Goal: Task Accomplishment & Management: Use online tool/utility

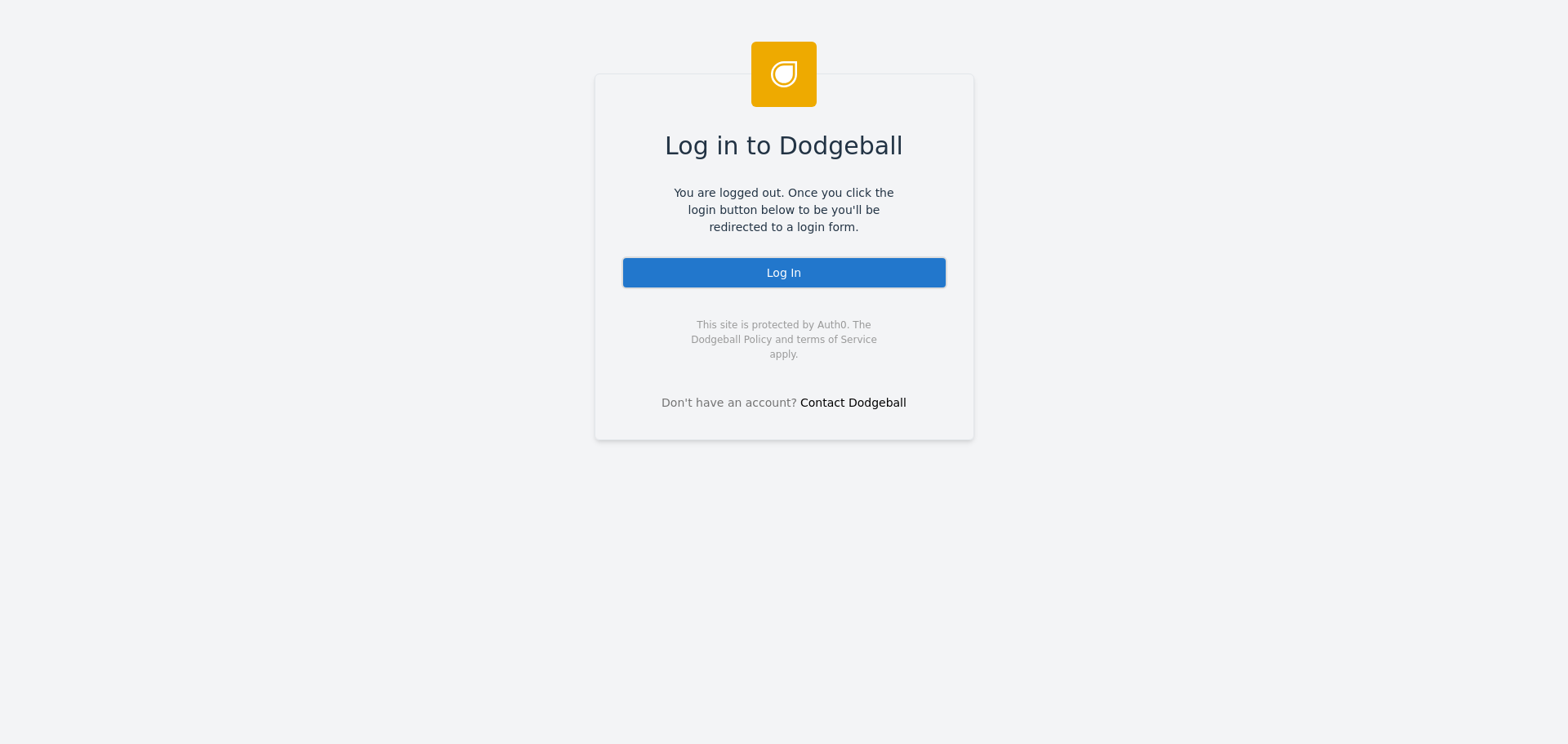
click at [769, 283] on div "Log In" at bounding box center [784, 272] width 326 height 33
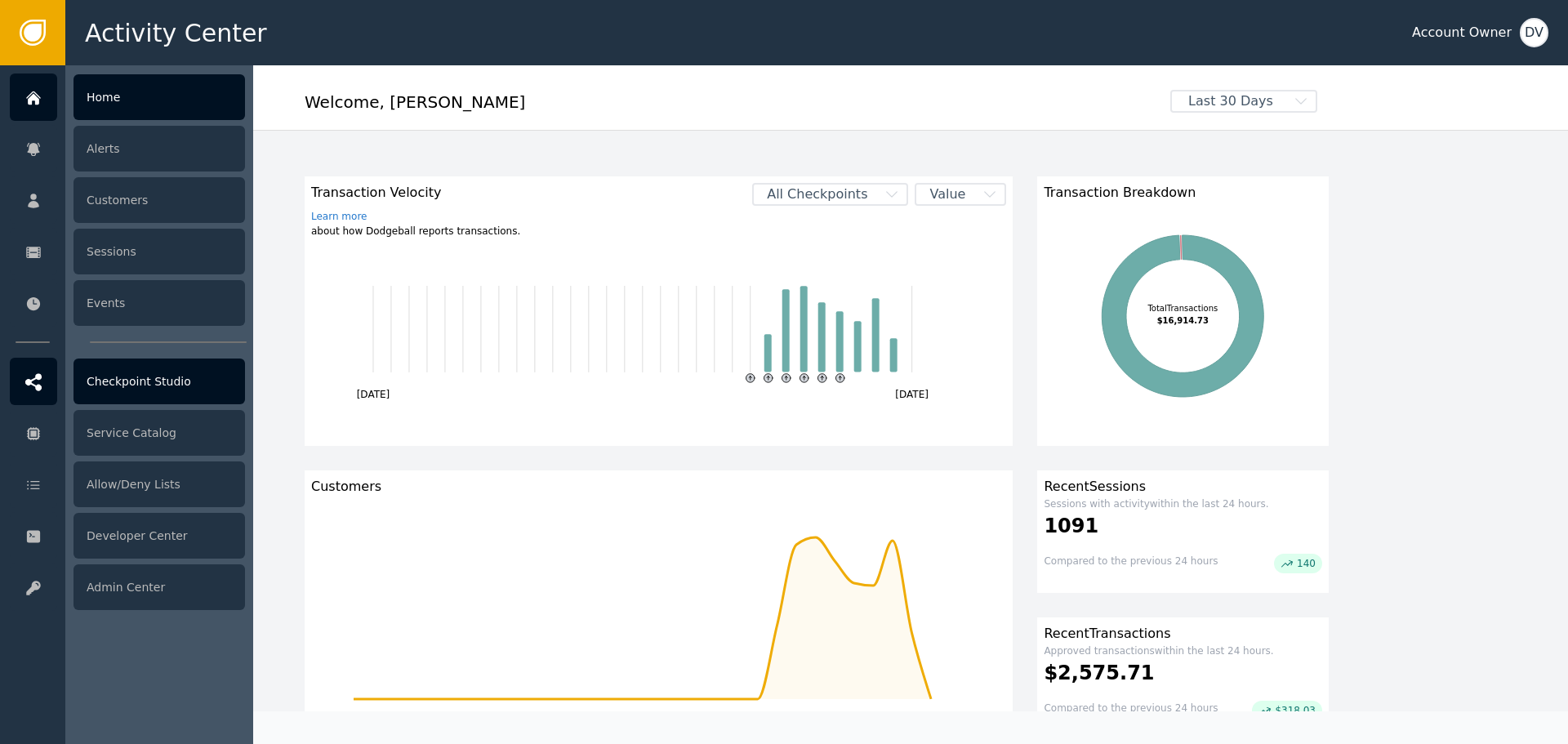
click at [139, 385] on div "Checkpoint Studio" at bounding box center [159, 381] width 172 height 46
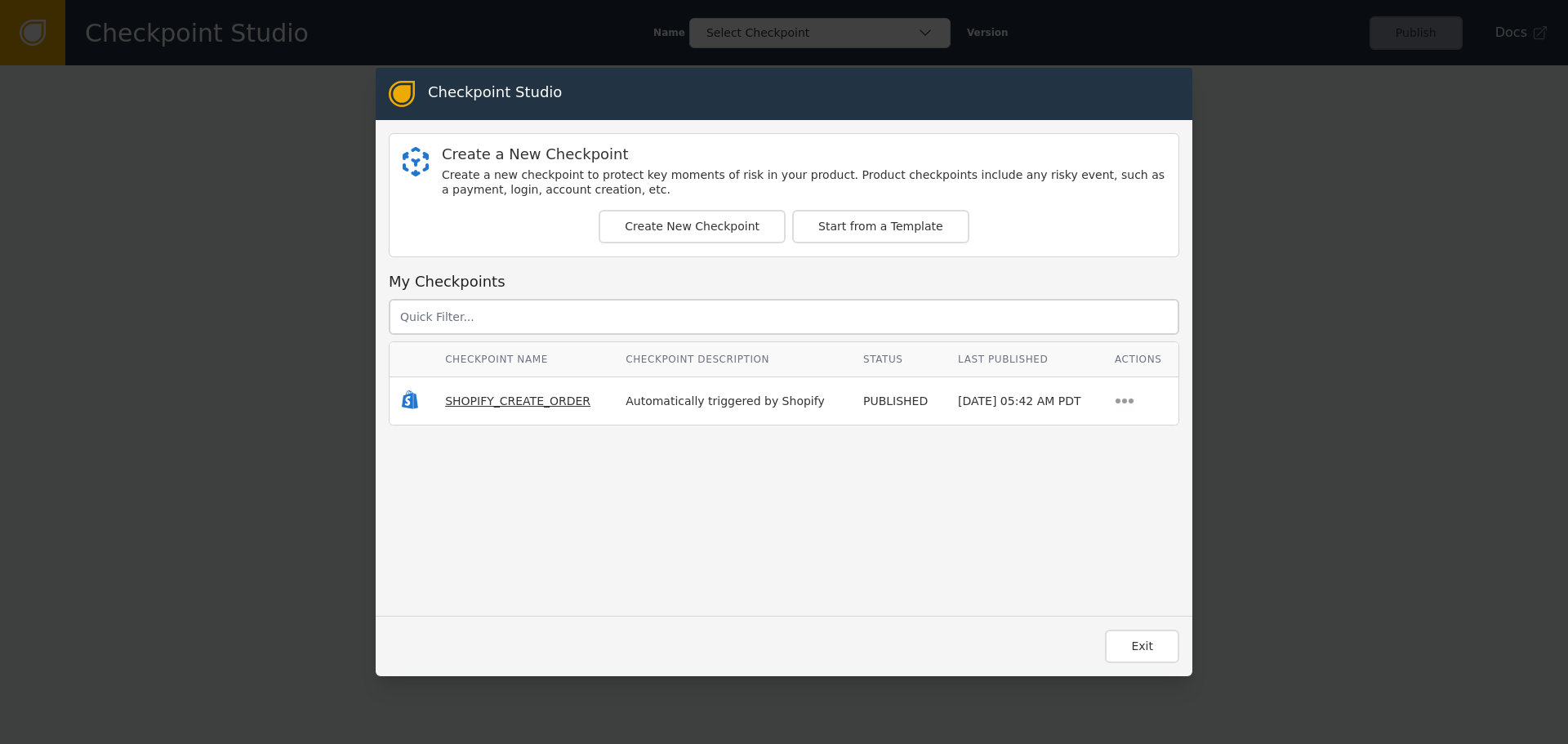
click at [487, 403] on span "SHOPIFY_CREATE_ORDER" at bounding box center [518, 401] width 145 height 13
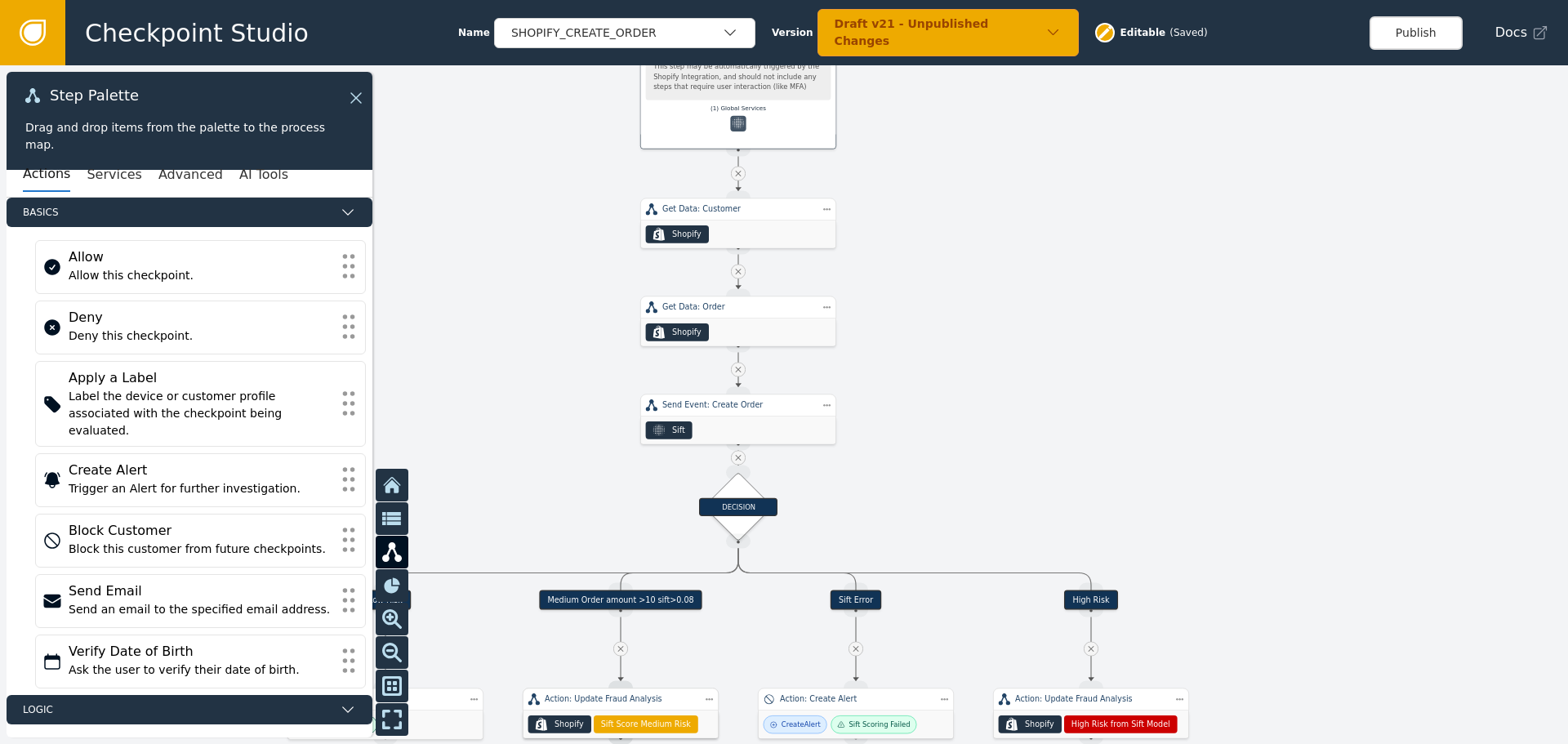
drag, startPoint x: 1112, startPoint y: 581, endPoint x: 1153, endPoint y: 128, distance: 454.9
click at [1151, 136] on div at bounding box center [784, 405] width 1568 height 679
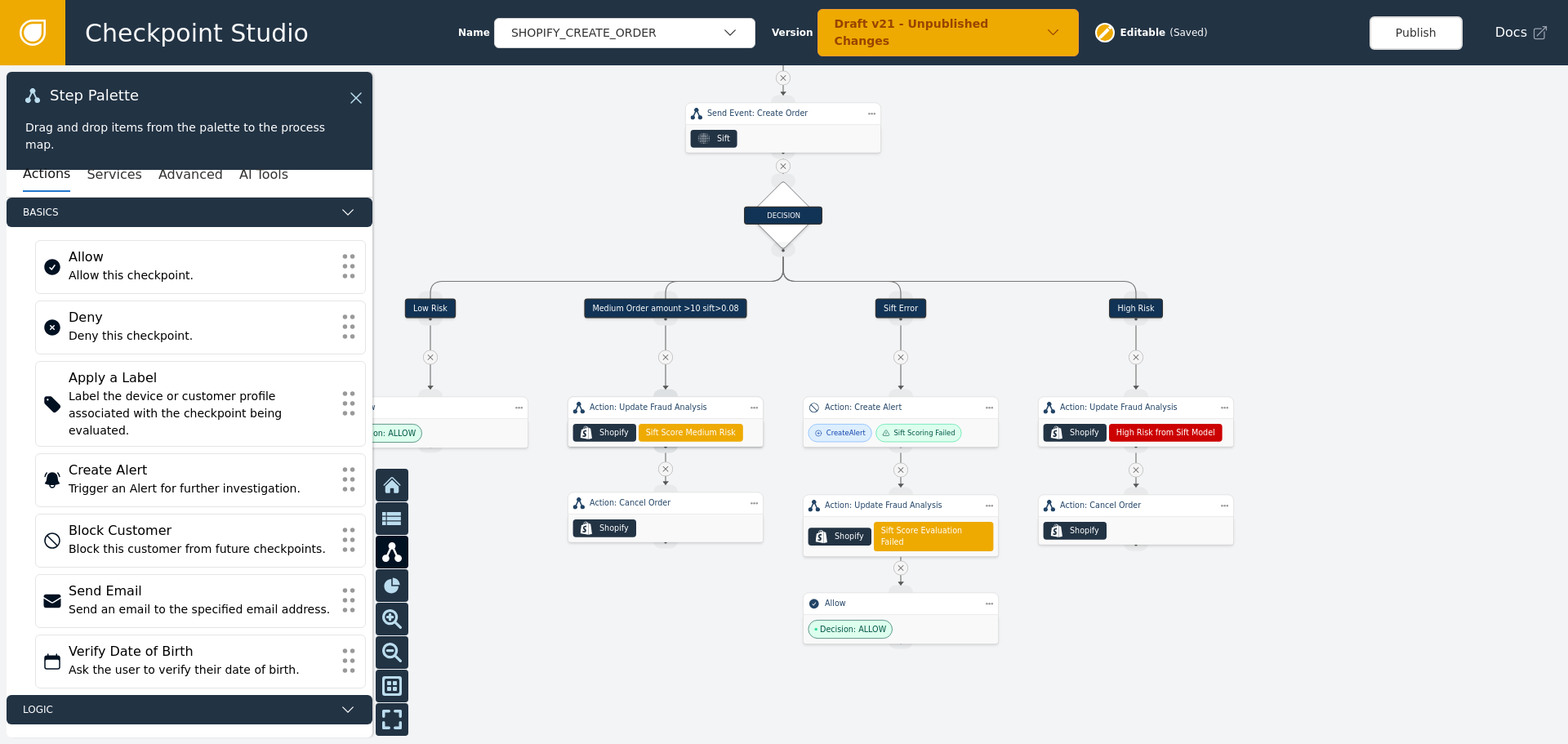
drag, startPoint x: 1111, startPoint y: 202, endPoint x: 1209, endPoint y: 72, distance: 162.8
click at [1208, 74] on div at bounding box center [784, 405] width 1568 height 679
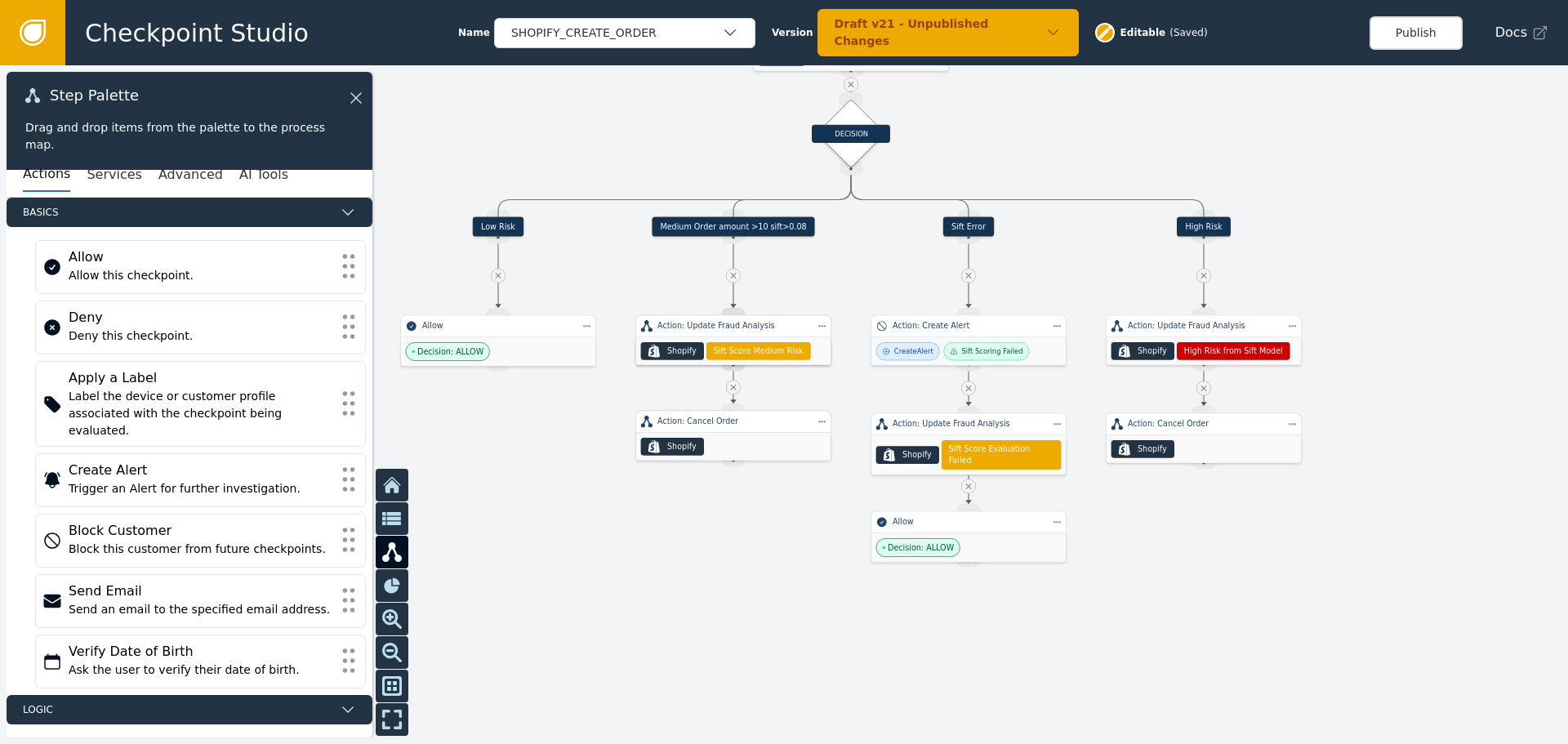
click at [759, 439] on div ".shopify-icon_svg__st0{fill:currentColor} Shopify" at bounding box center [734, 446] width 195 height 28
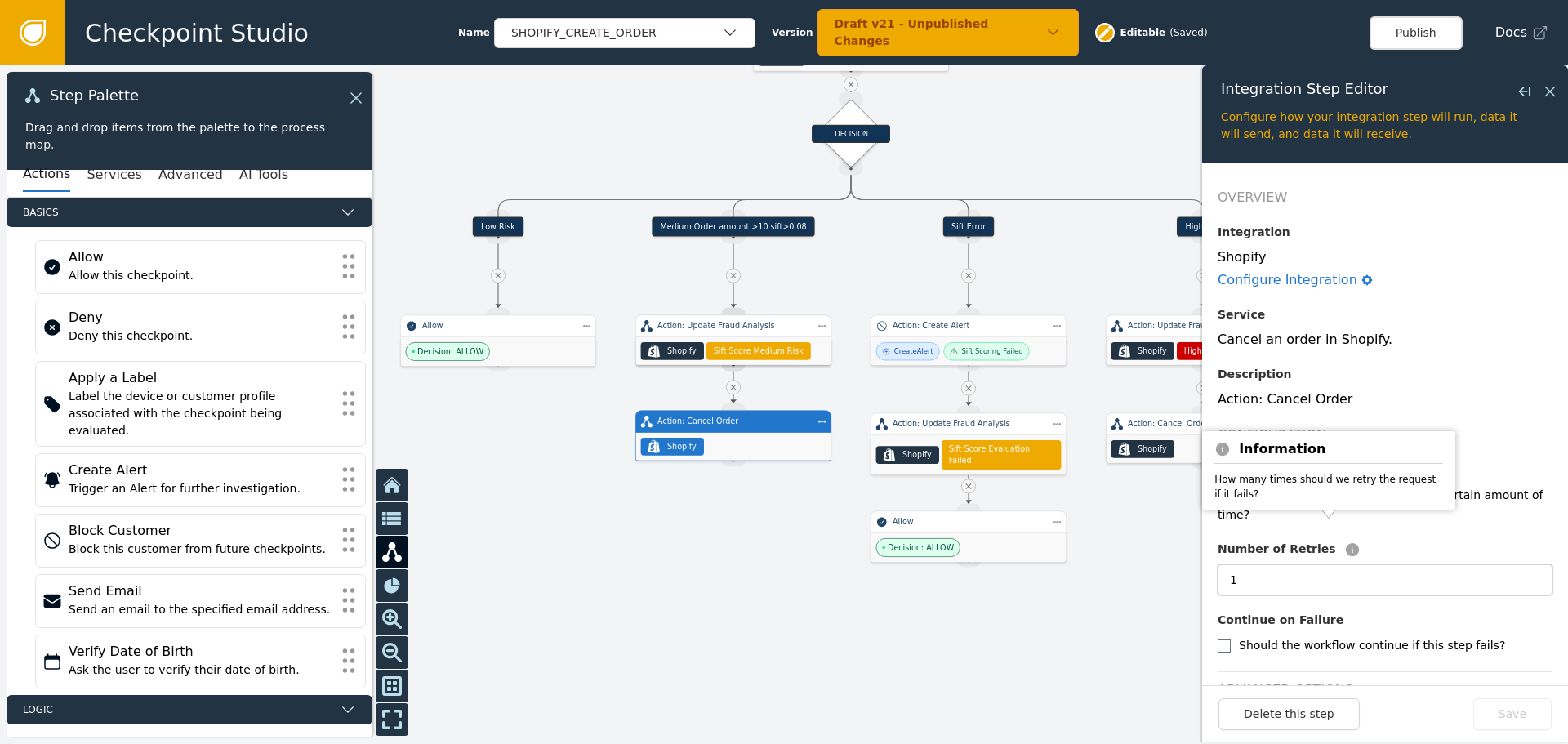
click at [1280, 565] on input "1" at bounding box center [1385, 580] width 334 height 31
type input "2"
click at [1511, 717] on button "Save" at bounding box center [1513, 714] width 78 height 32
click at [732, 223] on div "Medium Order amount >10 sift>0.08" at bounding box center [733, 227] width 163 height 20
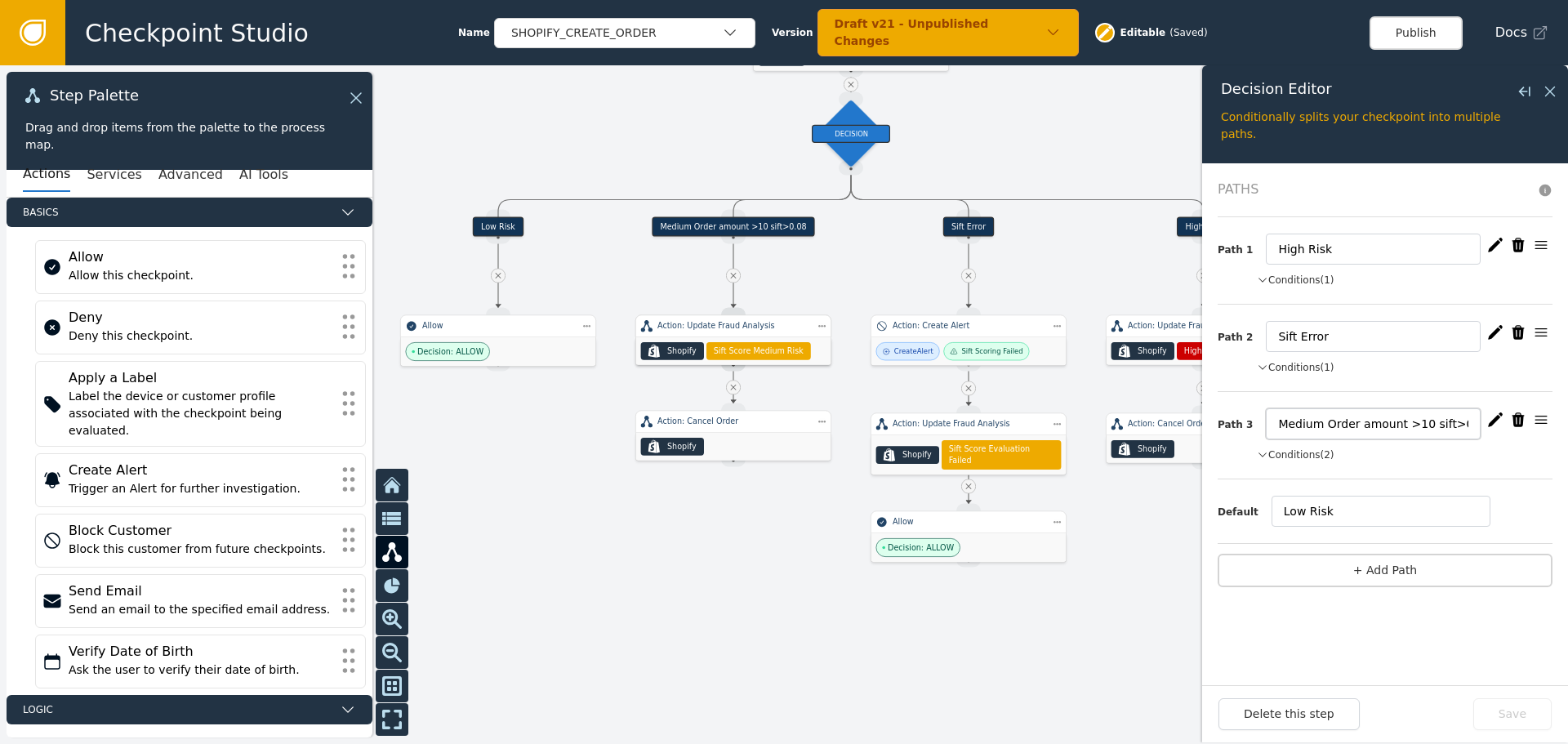
drag, startPoint x: 1458, startPoint y: 426, endPoint x: 1448, endPoint y: 427, distance: 10.0
click at [1448, 427] on input "Medium Order amount >10 sift>0.08" at bounding box center [1374, 424] width 215 height 31
type input "Medium Order amount >10 sift>0.10"
click at [1495, 419] on icon "button" at bounding box center [1495, 420] width 15 height 15
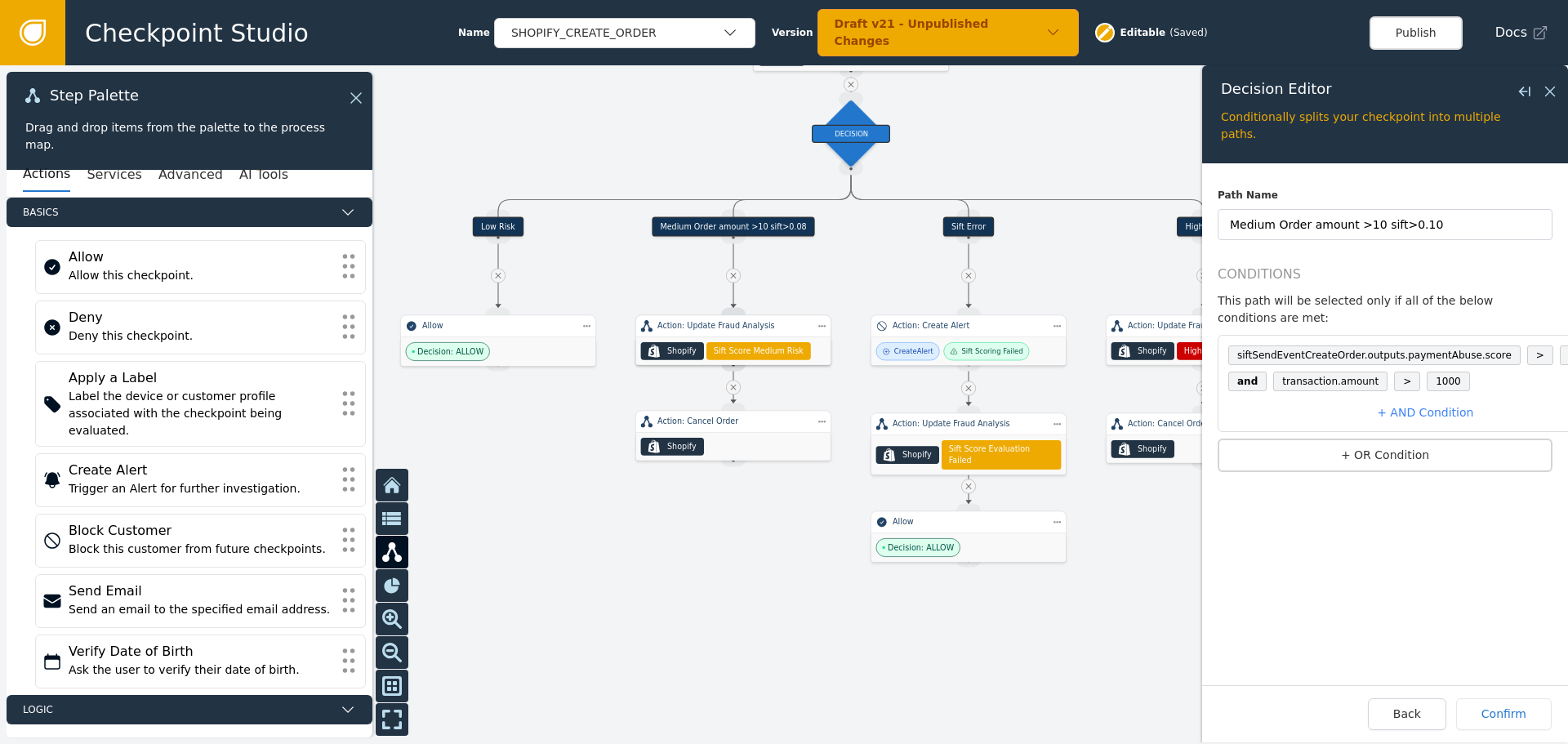
click at [1560, 345] on span "0.08" at bounding box center [1580, 355] width 40 height 20
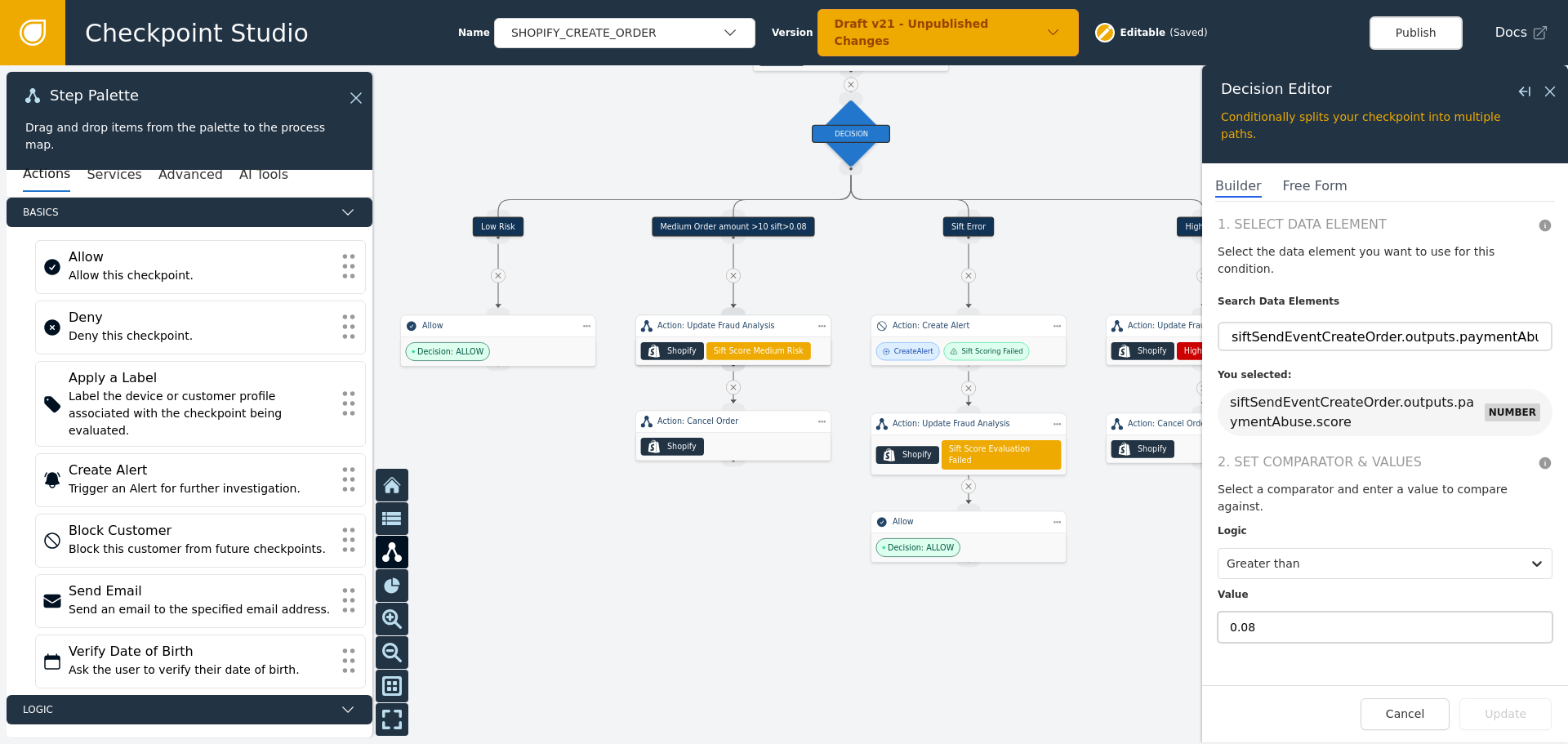
drag, startPoint x: 1245, startPoint y: 593, endPoint x: 1257, endPoint y: 591, distance: 12.2
click at [1257, 611] on input "0.08" at bounding box center [1385, 626] width 334 height 31
type input "0.10"
click at [1524, 718] on button "Update" at bounding box center [1505, 714] width 93 height 32
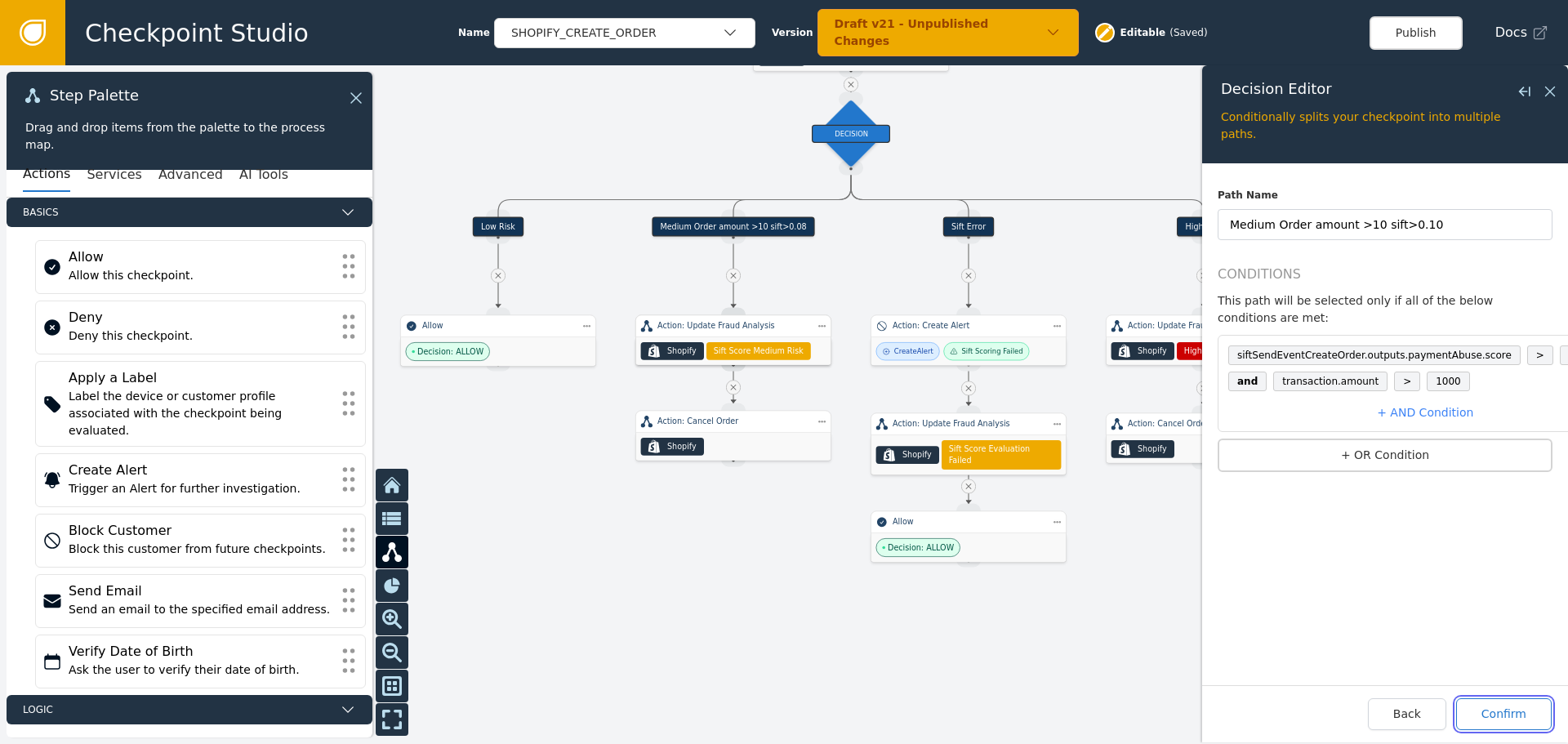
click at [1524, 721] on button "Confirm" at bounding box center [1504, 714] width 96 height 32
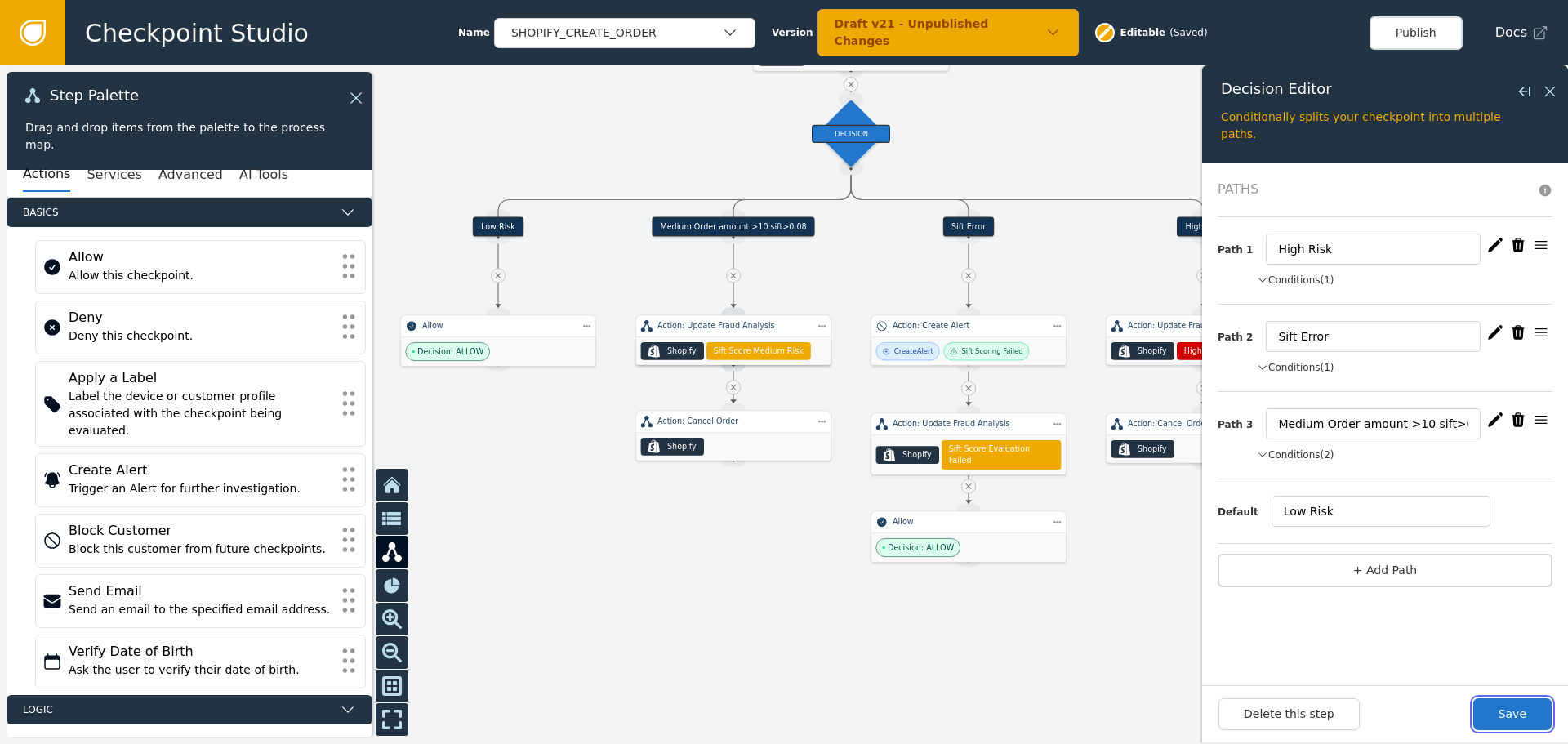
click at [1524, 721] on button "Save" at bounding box center [1513, 714] width 78 height 32
click at [1148, 329] on div "Action: Update Fraud Analysis" at bounding box center [1204, 326] width 152 height 12
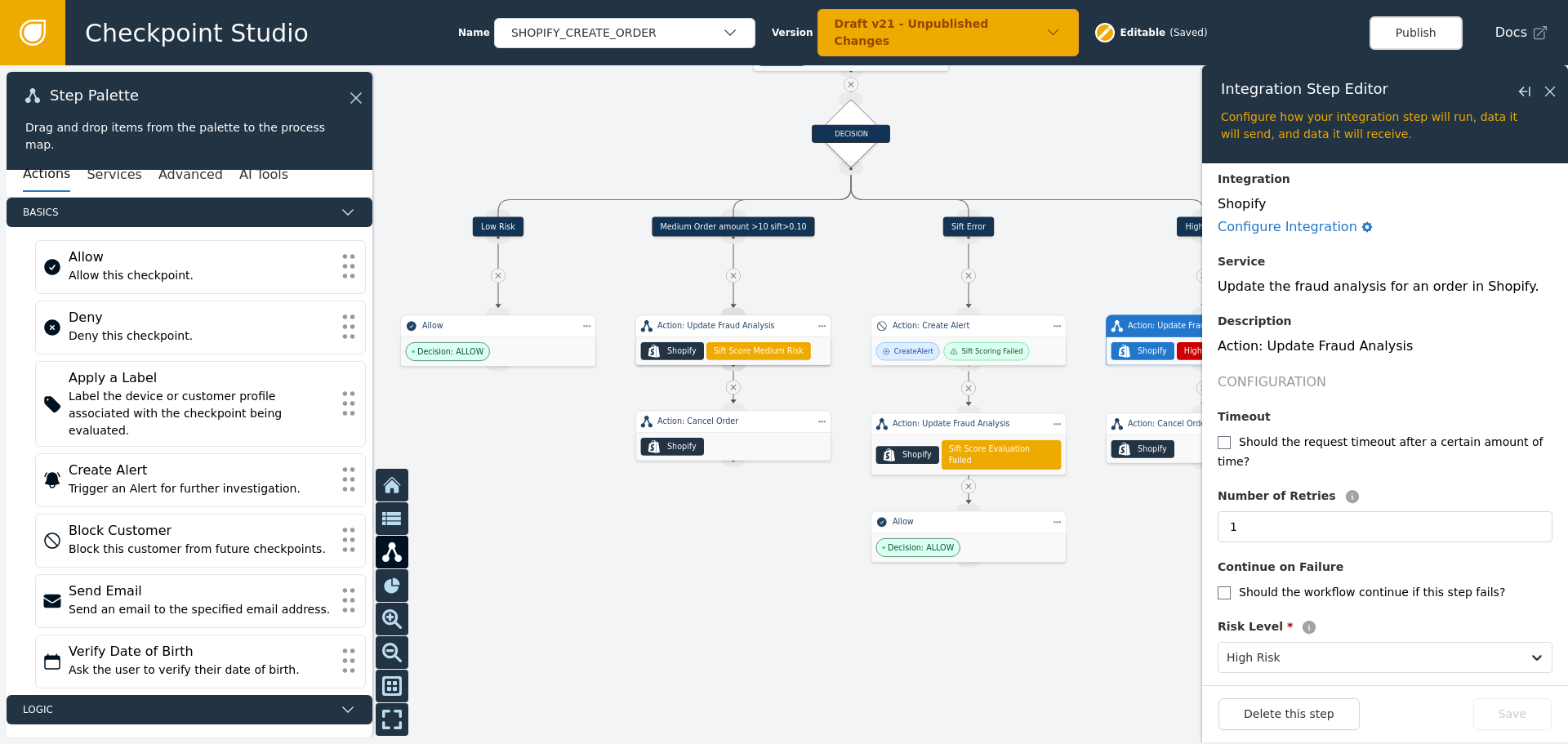
scroll to position [82, 0]
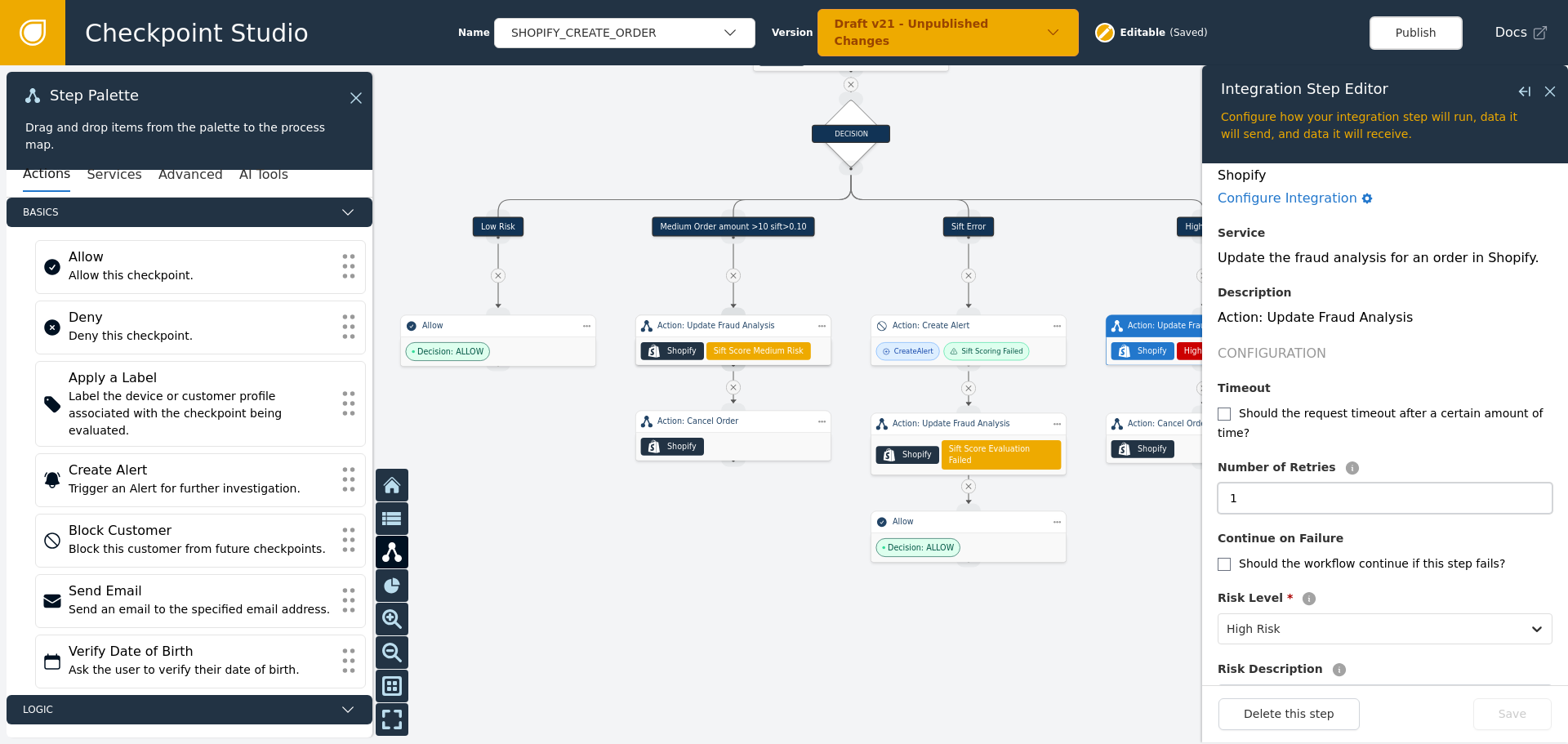
click at [1254, 483] on input "1" at bounding box center [1385, 498] width 334 height 31
type input "2"
click at [1525, 718] on button "Save" at bounding box center [1513, 714] width 78 height 32
click at [1525, 711] on button "Save" at bounding box center [1513, 714] width 78 height 32
click at [1549, 89] on icon at bounding box center [1550, 92] width 18 height 18
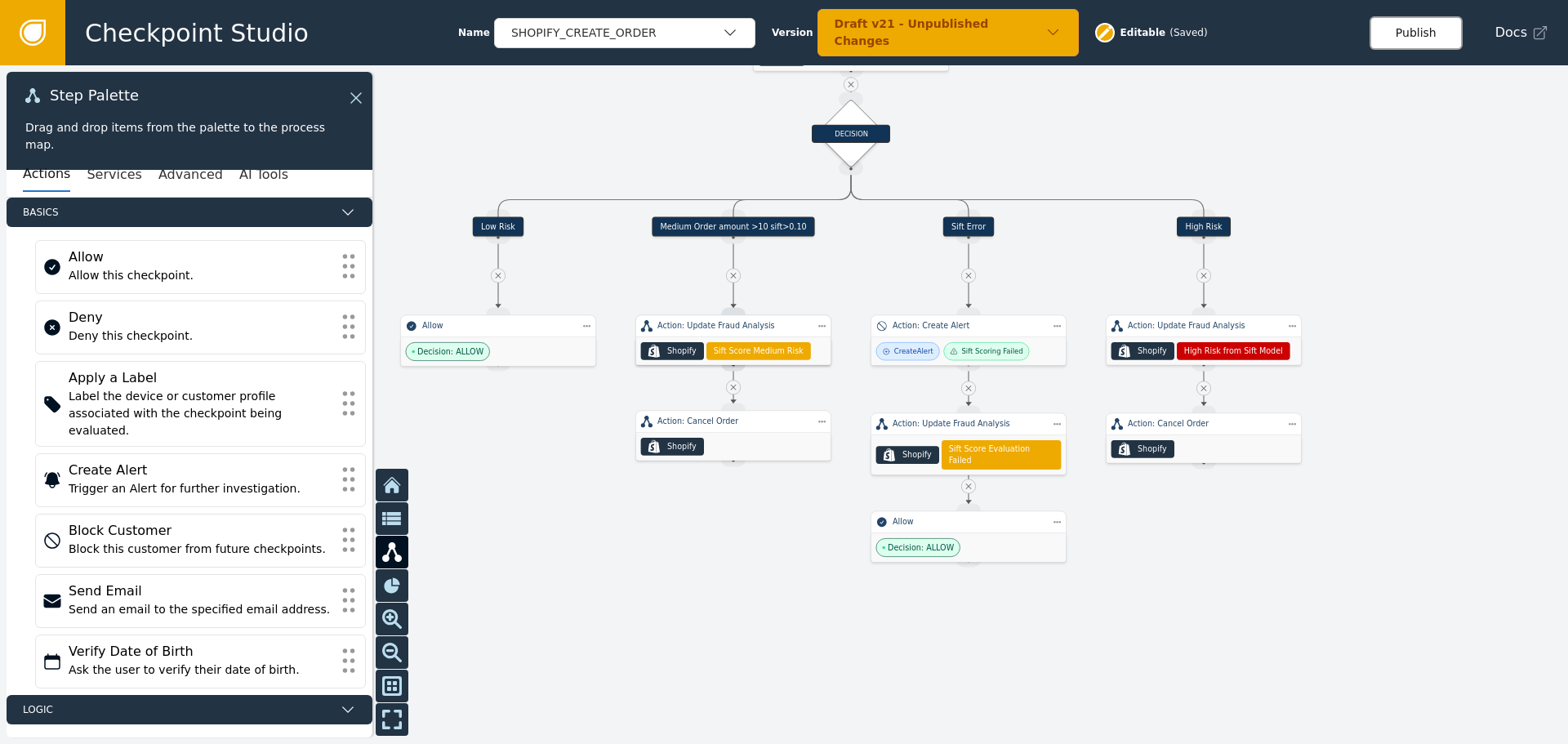
click at [1415, 29] on button "Publish" at bounding box center [1416, 33] width 93 height 33
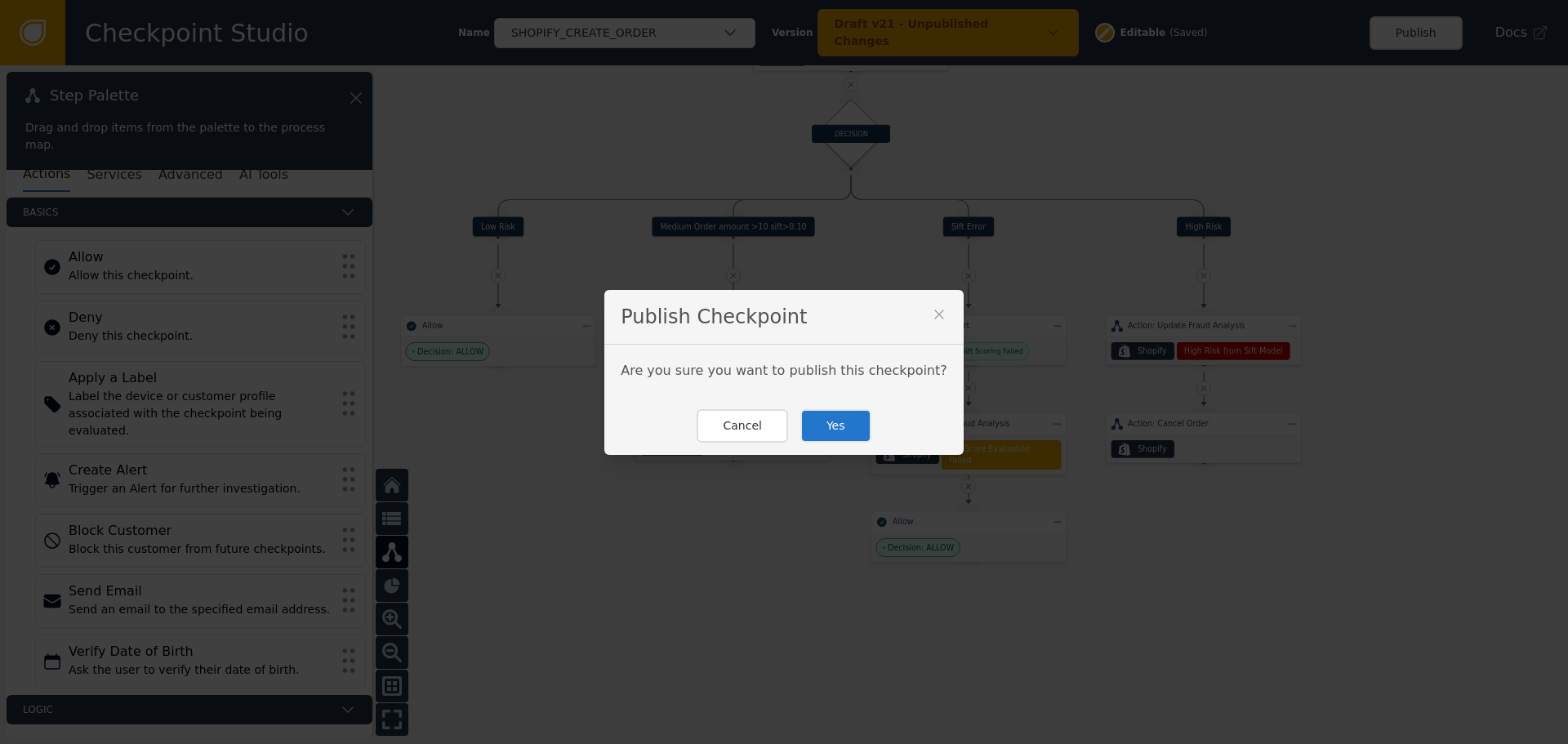
click at [814, 432] on button "Yes" at bounding box center [836, 426] width 71 height 33
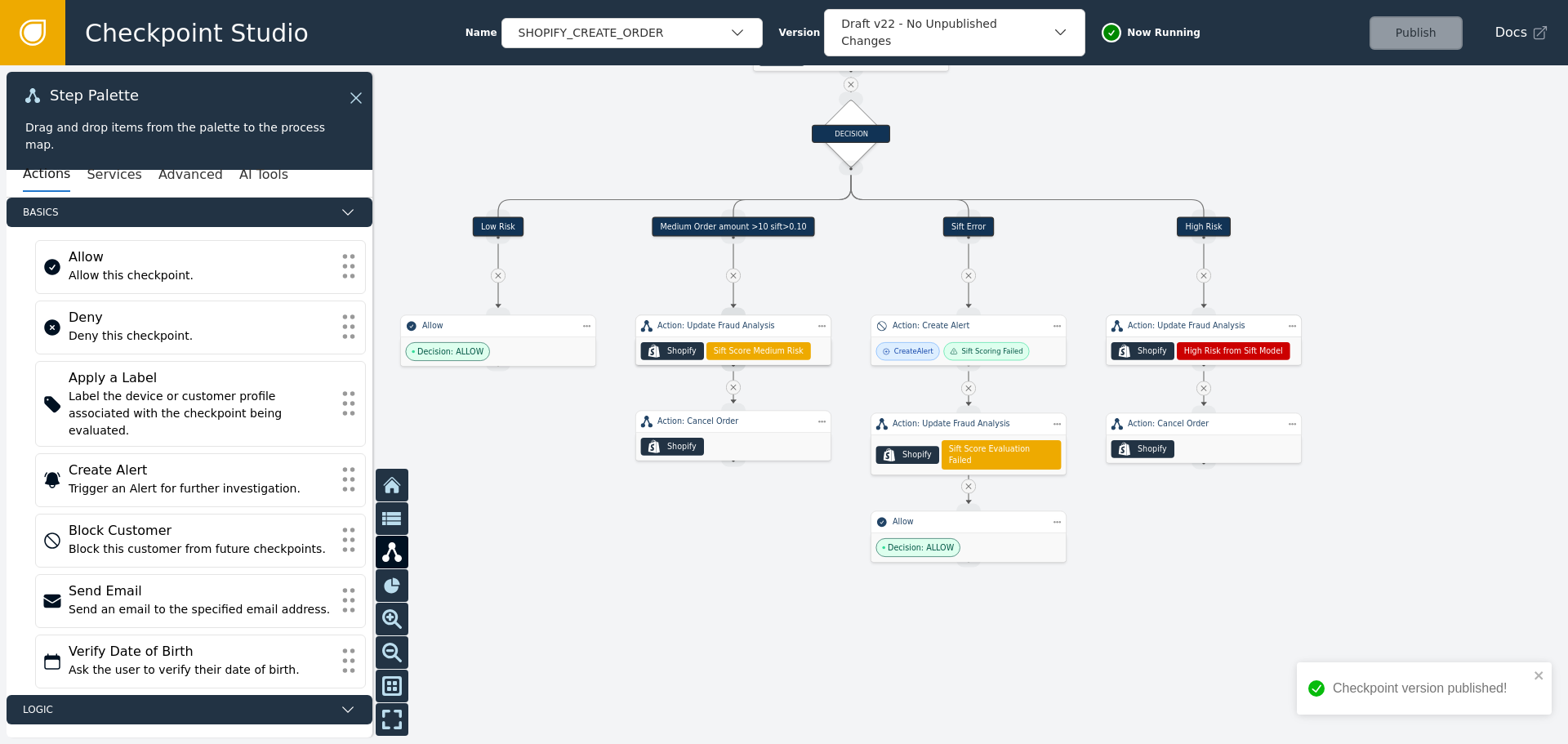
click at [1207, 340] on div ".shopify-icon_svg__st0{fill:currentColor} Shopify High Risk from Sift Model" at bounding box center [1204, 350] width 195 height 28
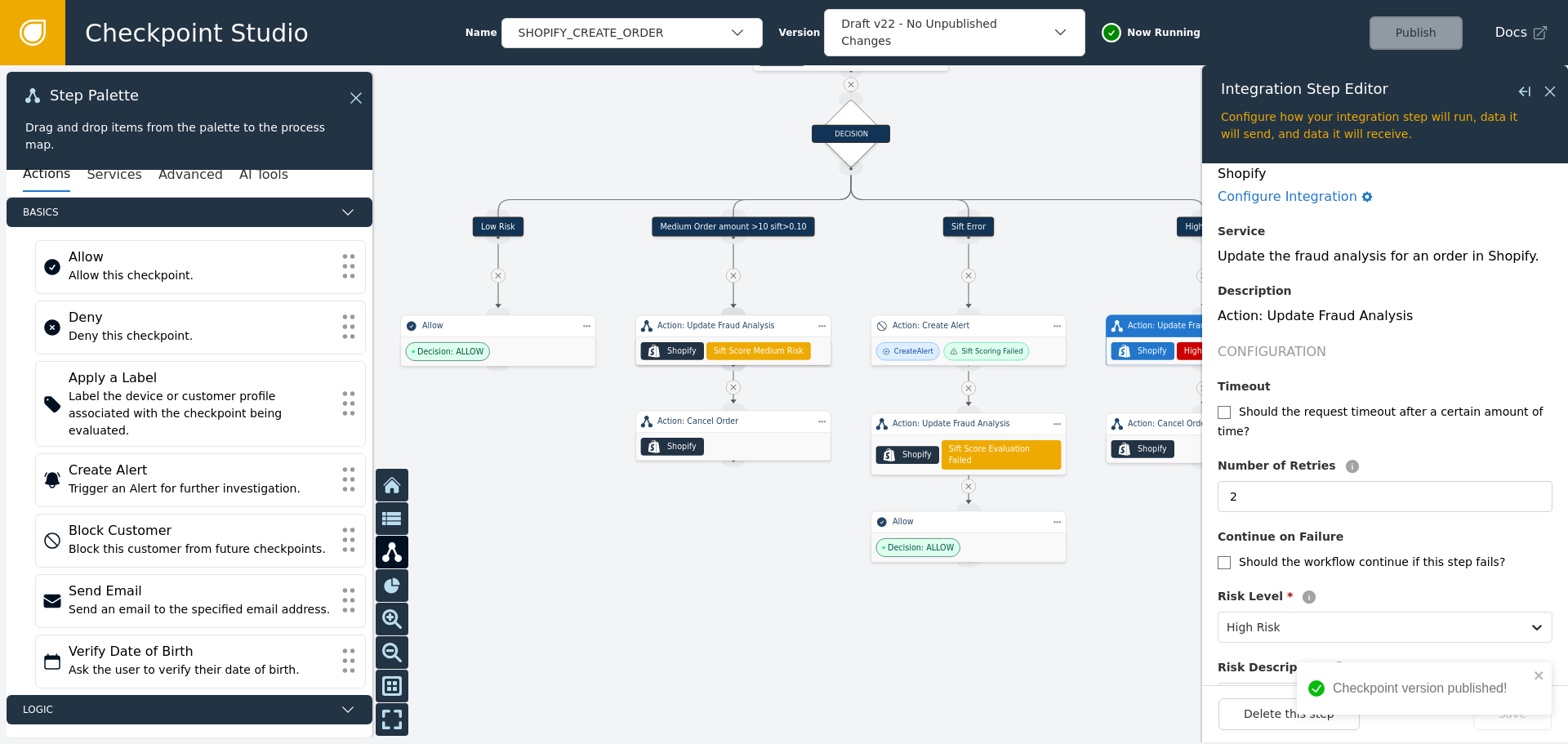
scroll to position [162, 0]
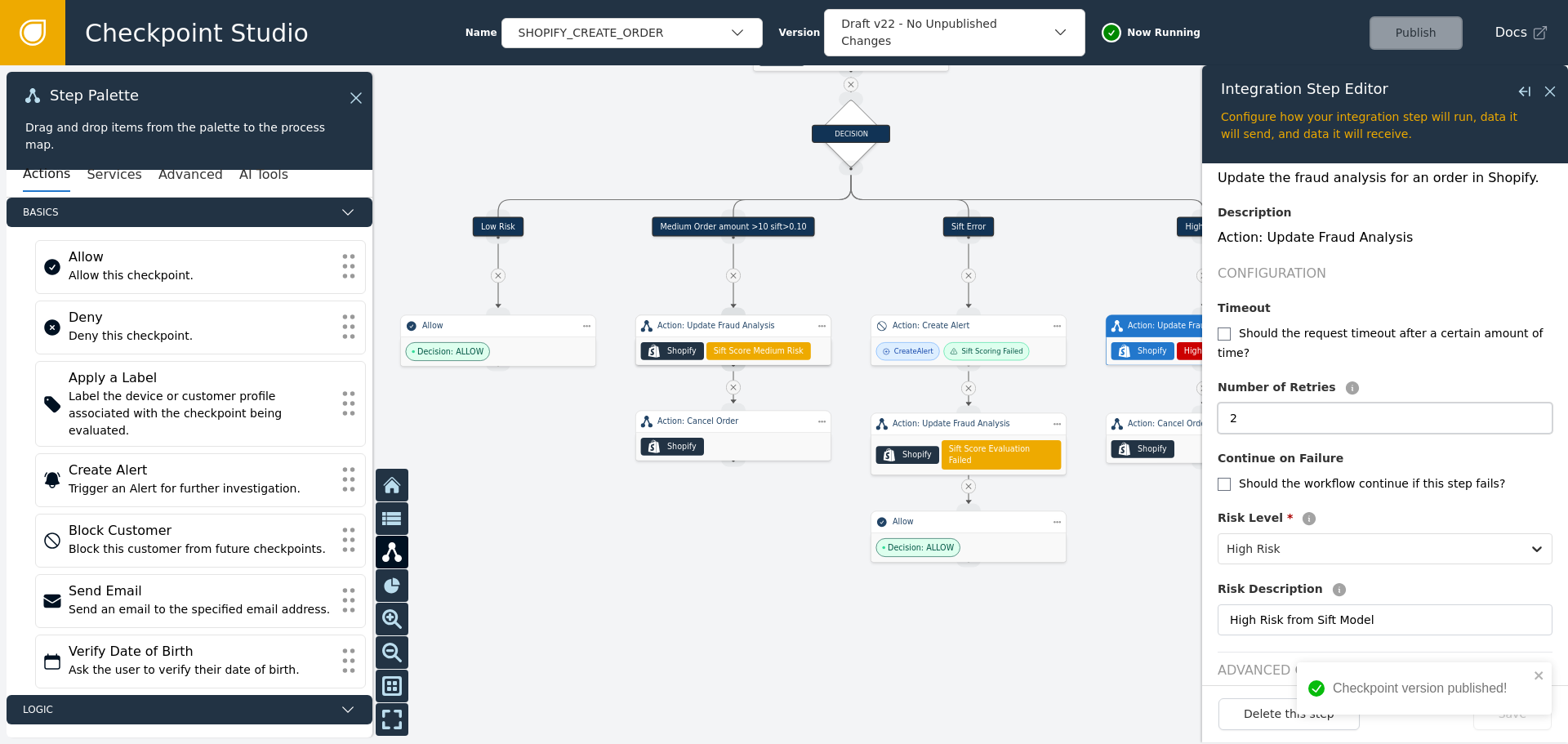
drag, startPoint x: 1256, startPoint y: 401, endPoint x: 1191, endPoint y: 408, distance: 65.4
click at [1191, 407] on div "Target Handle for step Low Risk Source Handle for step Target Handle for step M…" at bounding box center [784, 405] width 1568 height 679
click at [1514, 722] on div "Checkpoint version published!" at bounding box center [1424, 695] width 261 height 72
click at [1511, 725] on div "Checkpoint version published!" at bounding box center [1424, 728] width 261 height 7
click at [1509, 721] on button "Save" at bounding box center [1513, 714] width 78 height 32
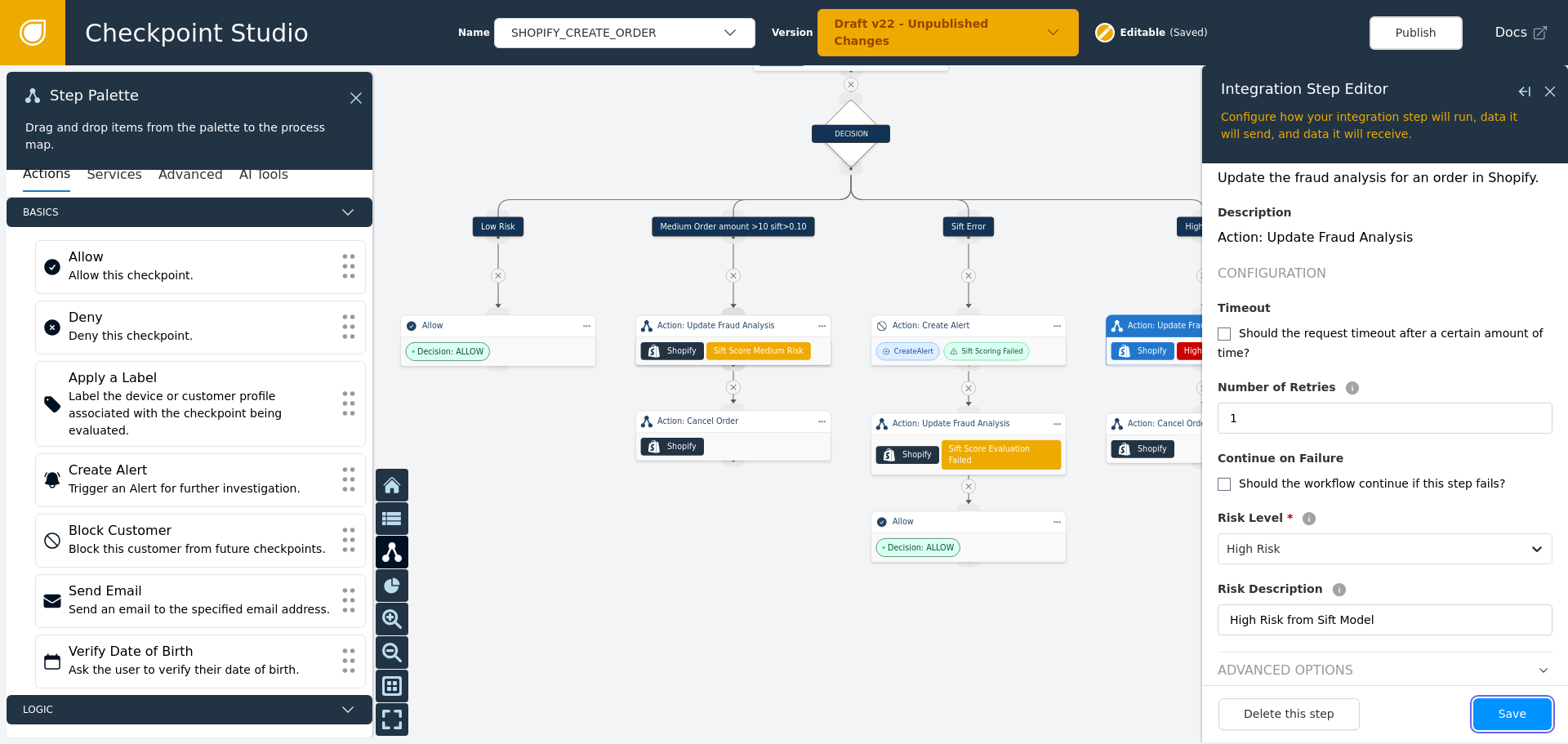
click at [1516, 711] on button "Save" at bounding box center [1513, 714] width 78 height 32
click at [1159, 427] on div "Action: Cancel Order" at bounding box center [1204, 424] width 152 height 12
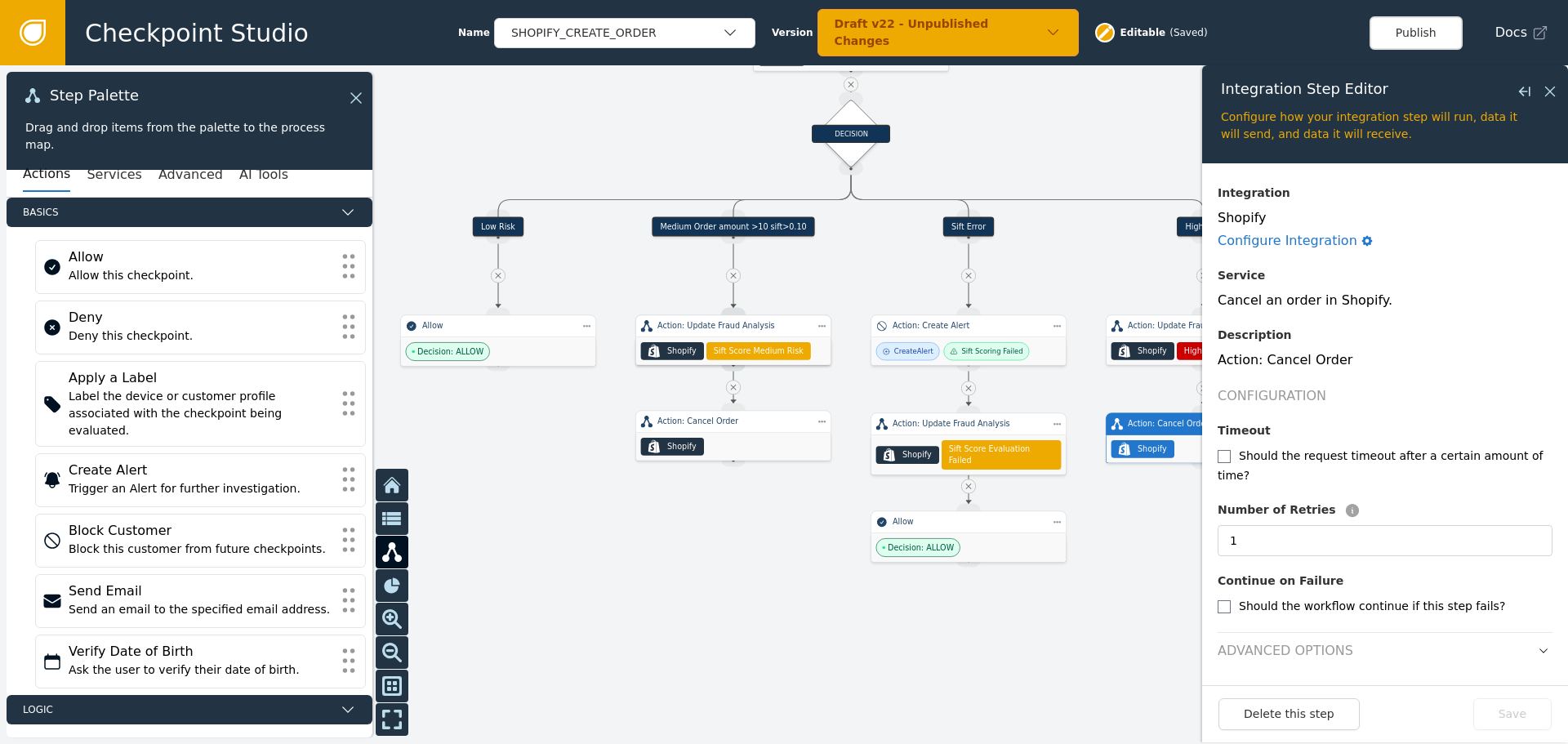
scroll to position [20, 0]
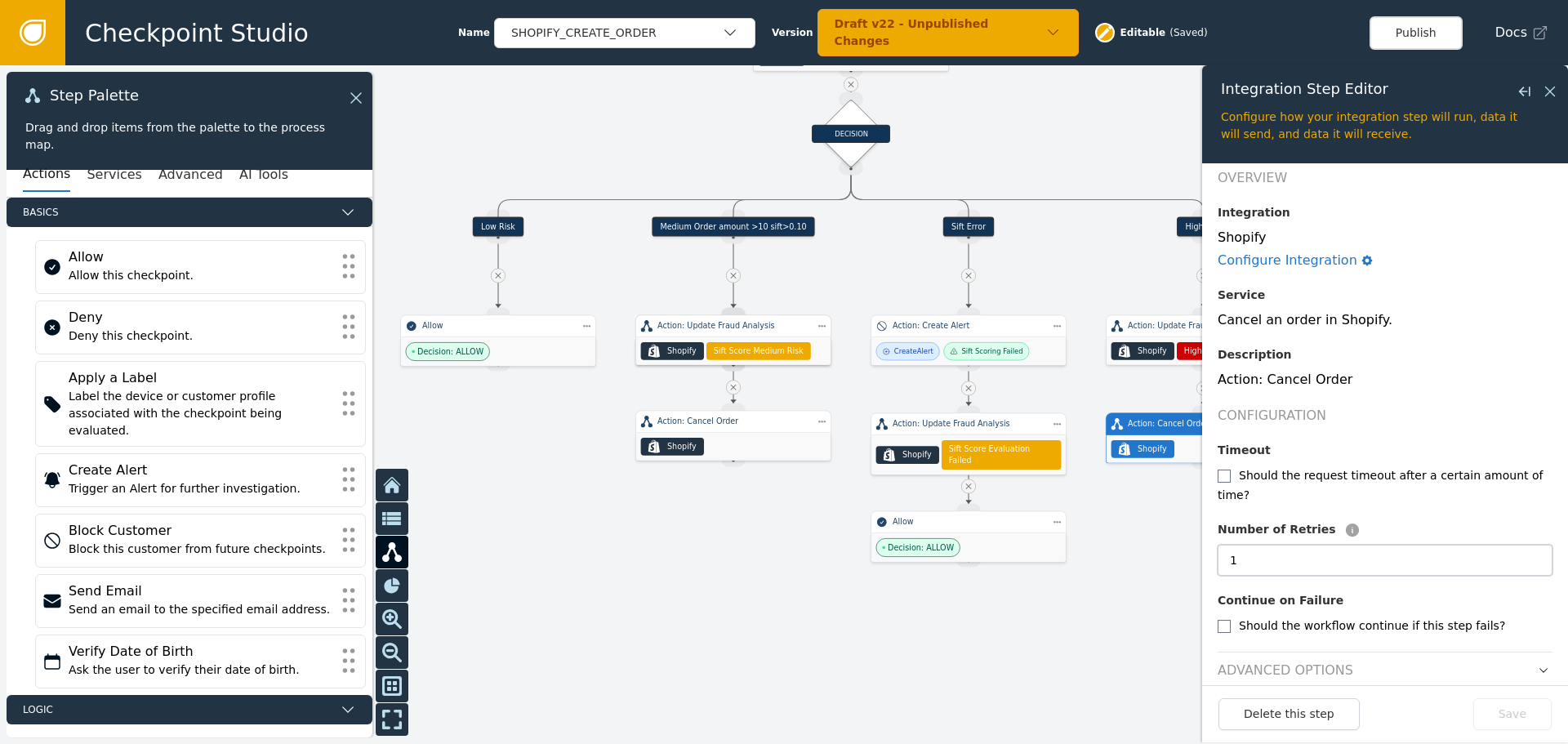
drag, startPoint x: 1244, startPoint y: 531, endPoint x: 1203, endPoint y: 534, distance: 41.1
click at [1200, 530] on div "Target Handle for step Low Risk Source Handle for step Target Handle for step M…" at bounding box center [784, 405] width 1568 height 679
drag, startPoint x: 1506, startPoint y: 711, endPoint x: 1485, endPoint y: 707, distance: 21.4
click at [1505, 711] on button "Save" at bounding box center [1513, 714] width 78 height 32
click at [1510, 723] on button "Save" at bounding box center [1513, 714] width 78 height 32
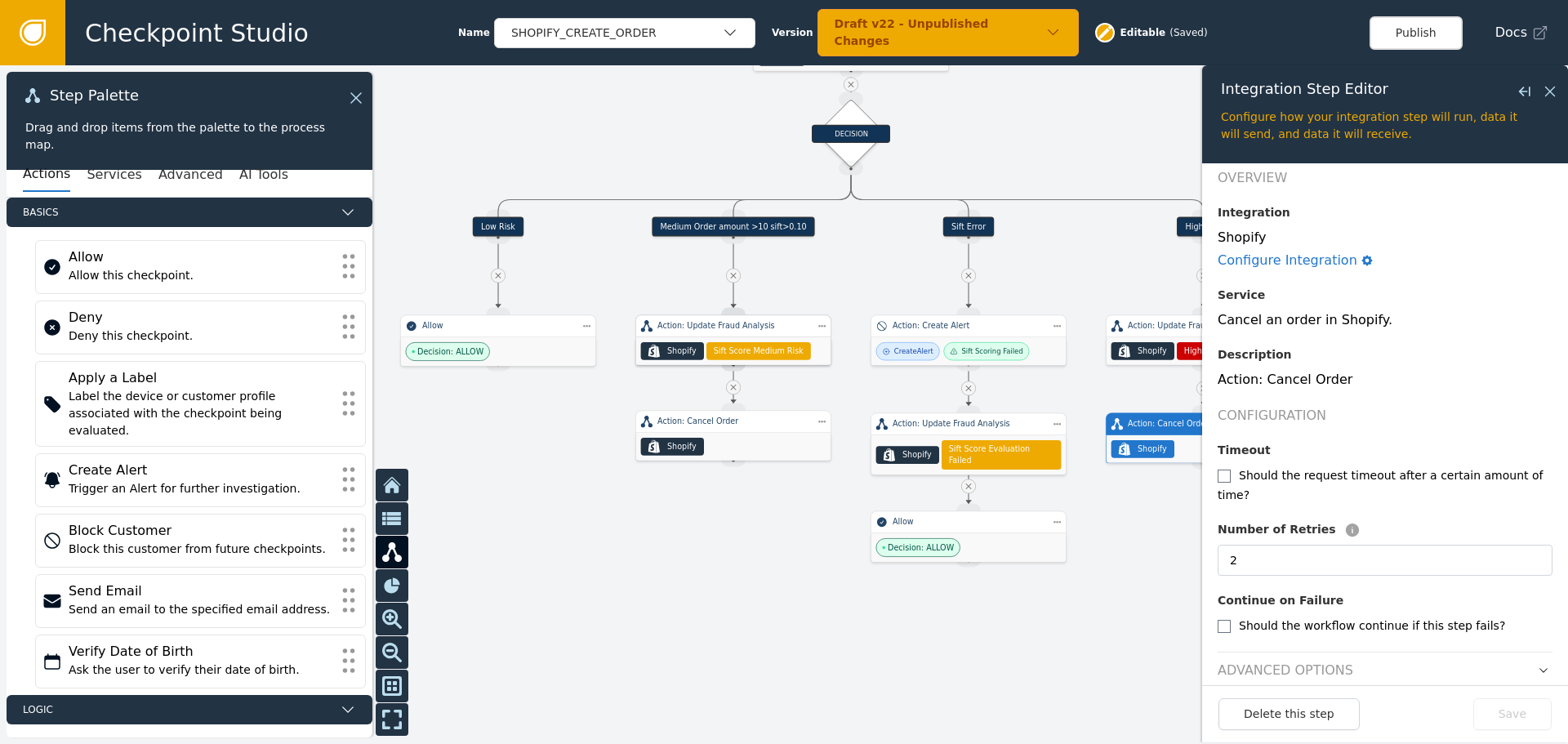
click at [698, 332] on div "Action: Update Fraud Analysis" at bounding box center [733, 326] width 196 height 23
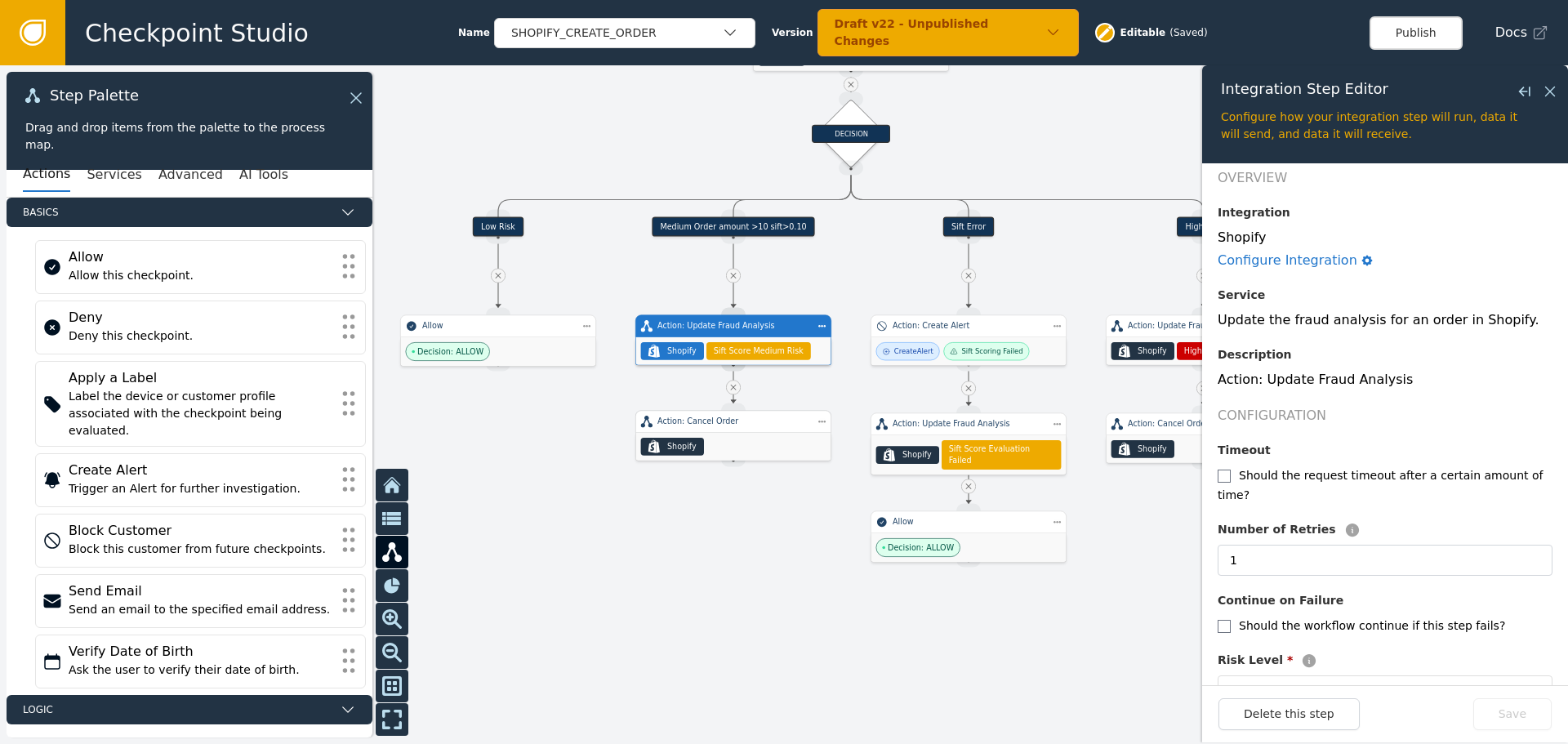
click at [747, 436] on div ".shopify-icon_svg__st0{fill:currentColor} Shopify" at bounding box center [734, 446] width 195 height 28
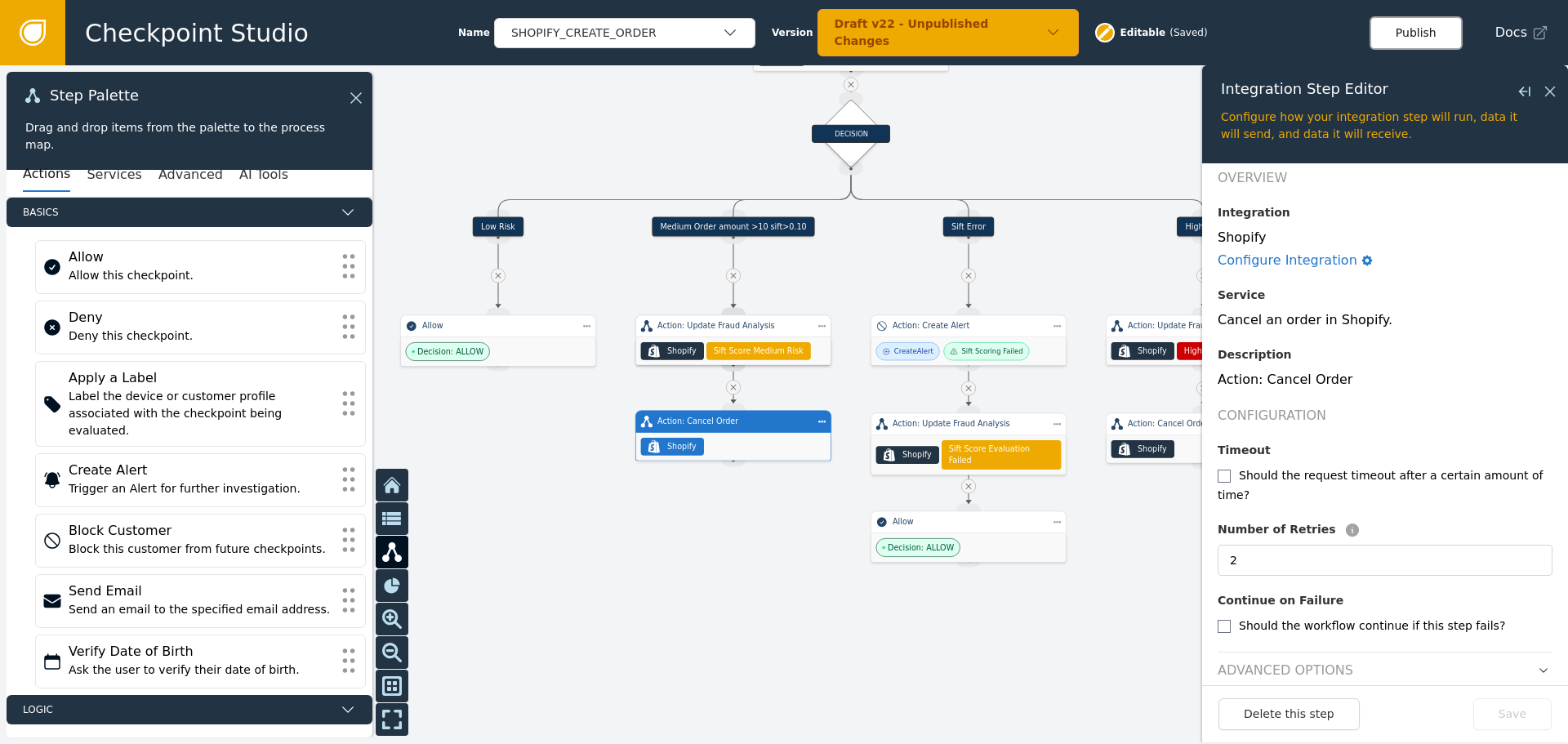
click at [1420, 29] on button "Publish" at bounding box center [1416, 33] width 93 height 33
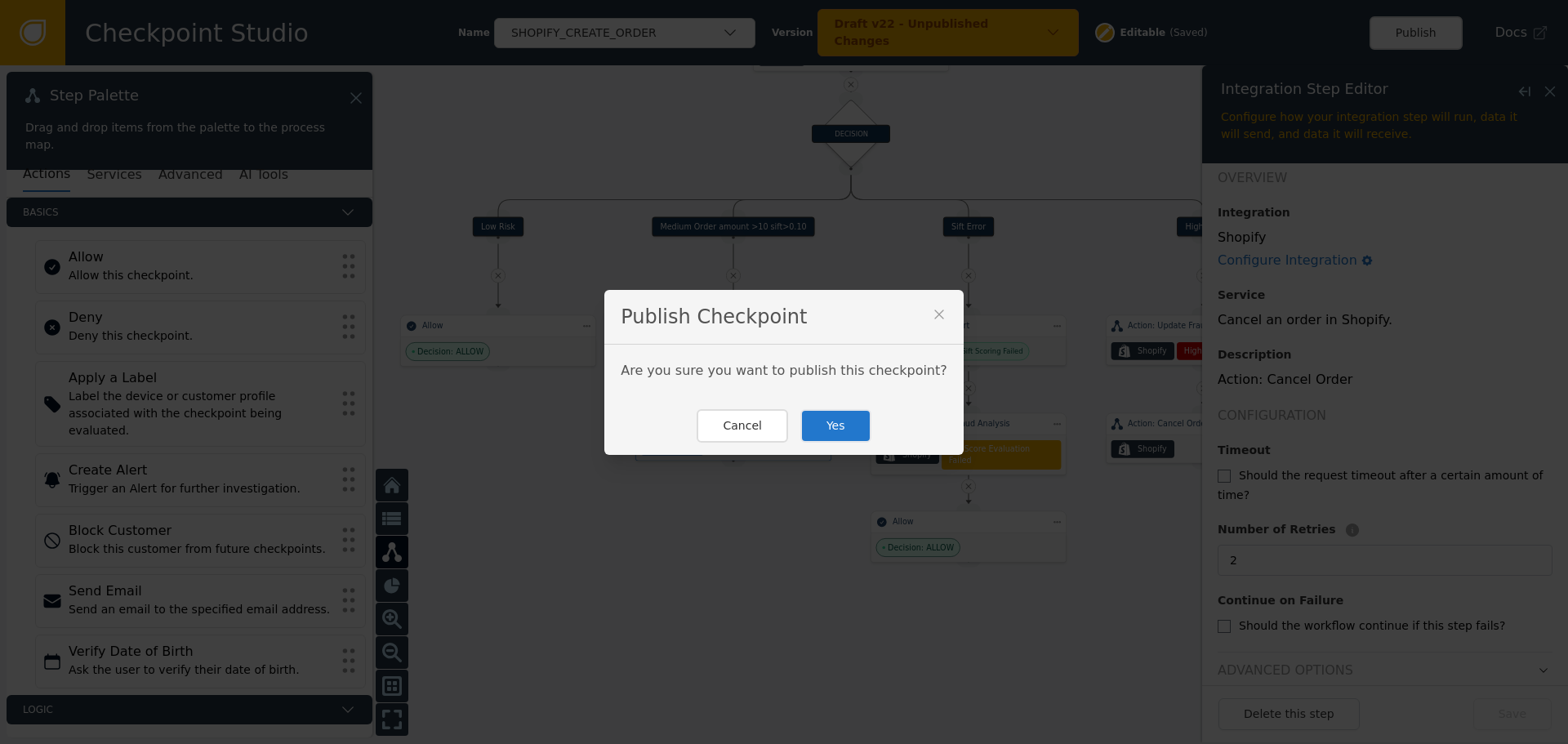
click at [834, 428] on button "Yes" at bounding box center [836, 426] width 71 height 33
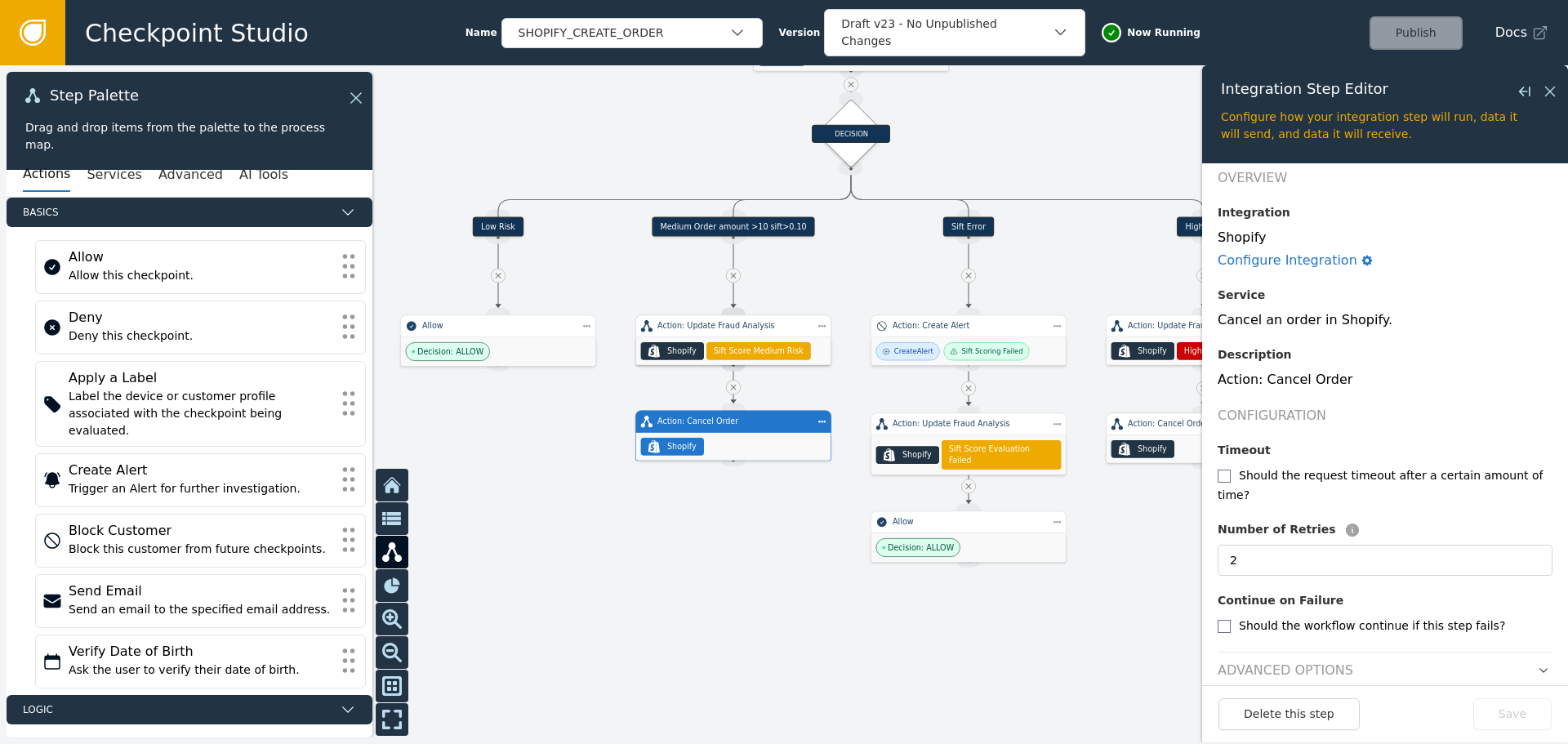
click at [1159, 431] on div "Action: Cancel Order" at bounding box center [1204, 424] width 196 height 23
click at [1161, 328] on div "Action: Update Fraud Analysis" at bounding box center [1204, 326] width 152 height 12
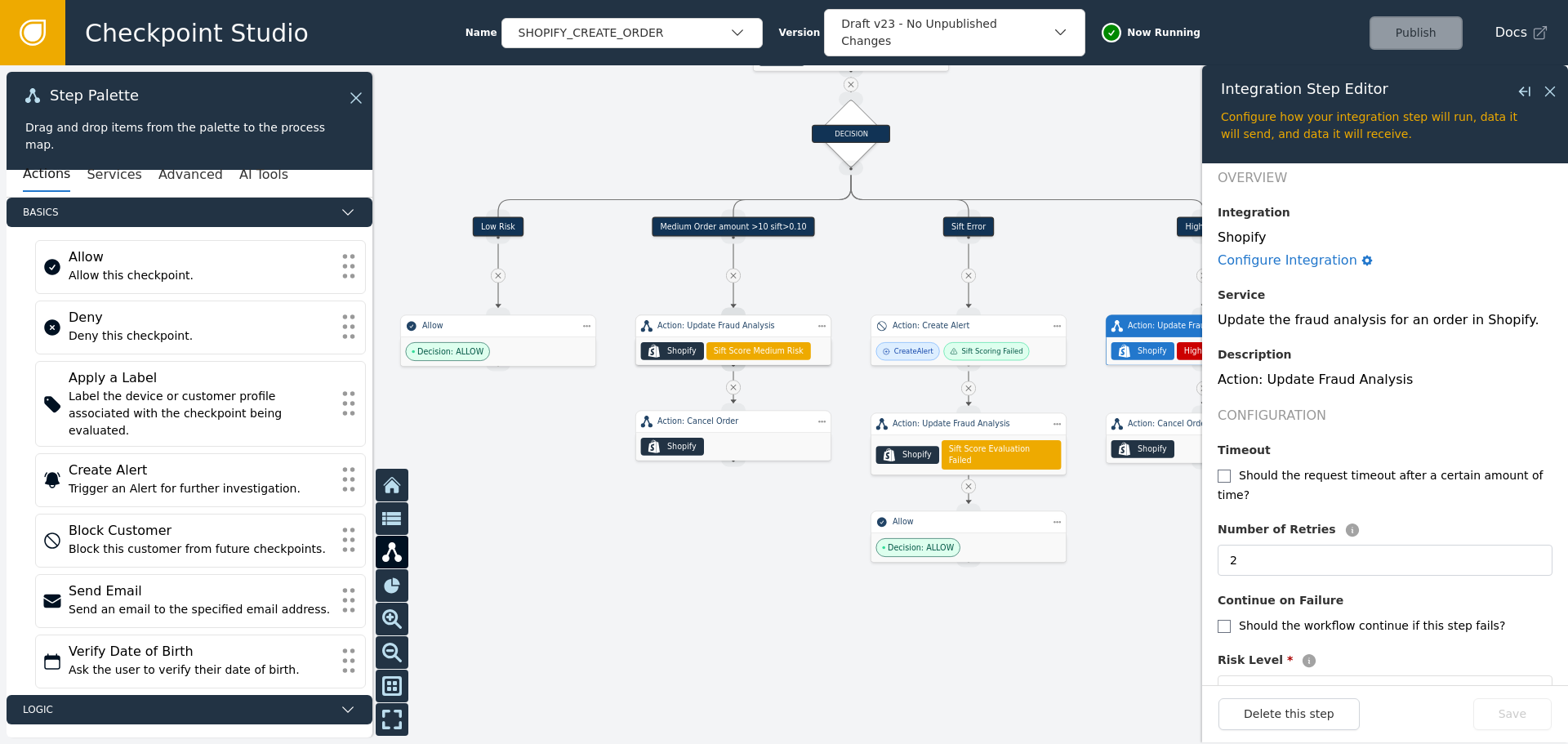
type input "1"
click at [699, 329] on div "Action: Update Fraud Analysis" at bounding box center [733, 326] width 152 height 12
type input "Sift Score Medium Risk"
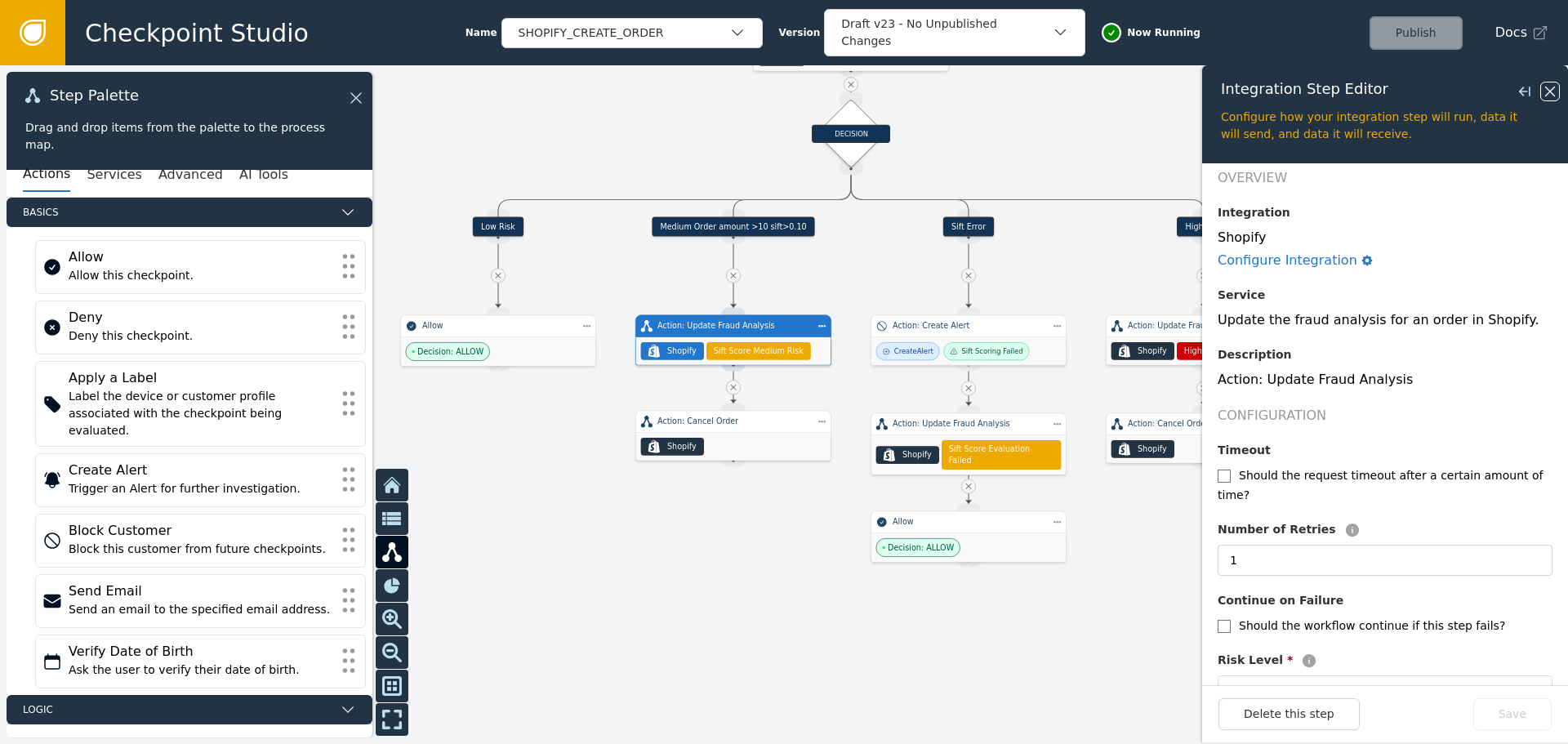
click at [1547, 88] on icon at bounding box center [1550, 92] width 18 height 18
